Goal: Navigation & Orientation: Find specific page/section

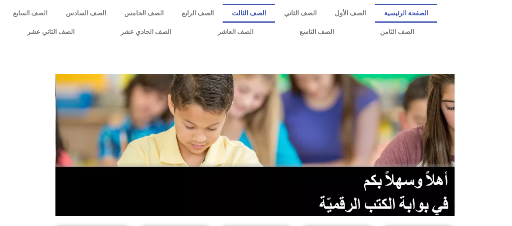
click at [269, 13] on link "الصف الثالث" at bounding box center [249, 13] width 52 height 19
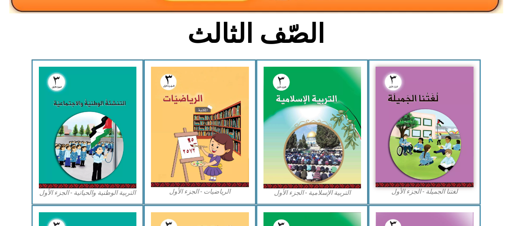
scroll to position [194, 0]
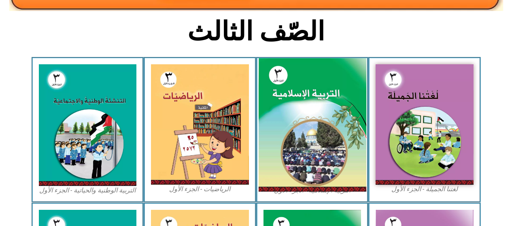
click at [292, 100] on img at bounding box center [312, 125] width 108 height 134
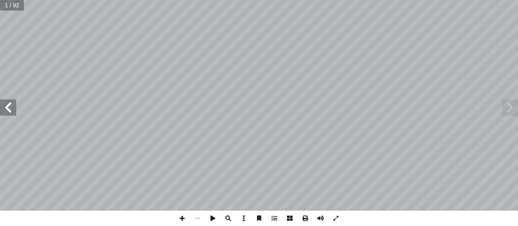
click at [8, 107] on span at bounding box center [8, 108] width 16 height 16
click at [12, 108] on span at bounding box center [8, 108] width 16 height 16
click at [13, 109] on span at bounding box center [8, 108] width 16 height 16
click at [12, 109] on span at bounding box center [8, 108] width 16 height 16
click at [8, 111] on span at bounding box center [8, 108] width 16 height 16
